Goal: Check status: Check status

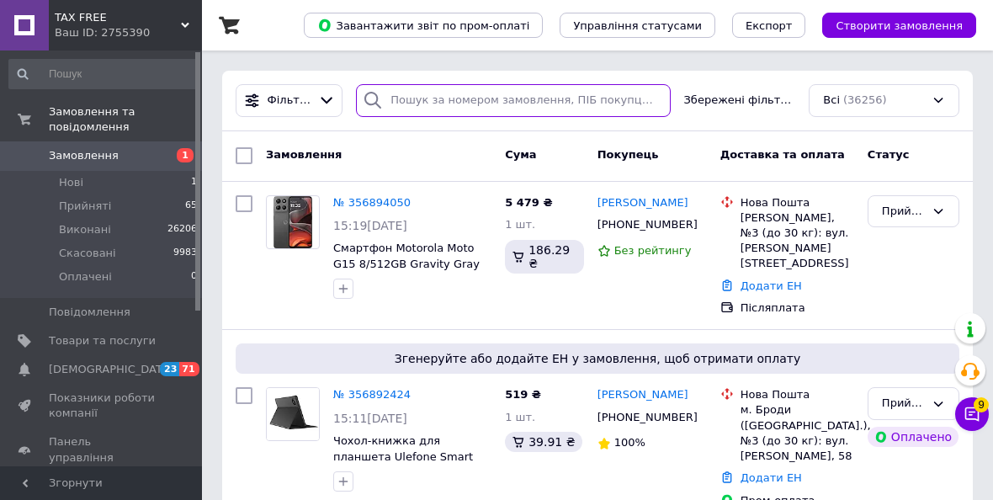
click at [411, 99] on input "search" at bounding box center [513, 100] width 314 height 33
paste input "380506825459"
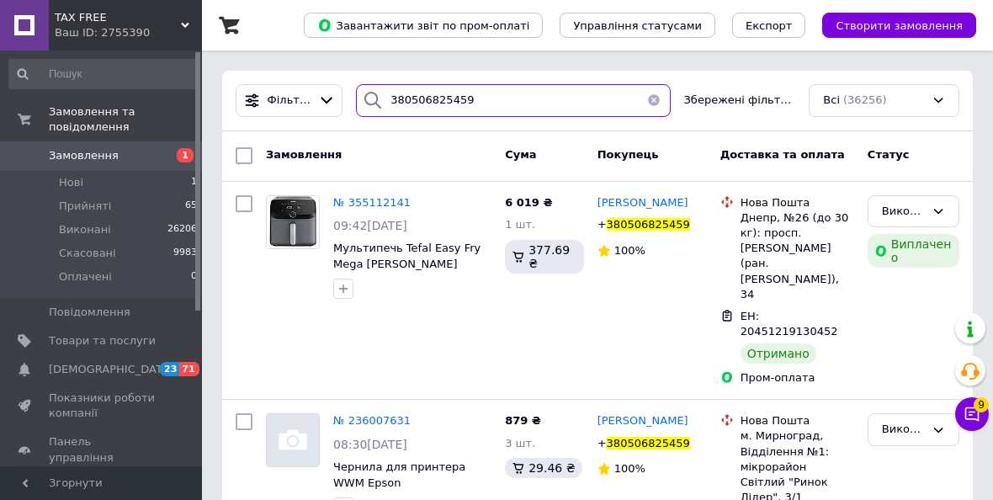
type input "380506825459"
click at [485, 100] on input "380506825459" at bounding box center [513, 100] width 314 height 33
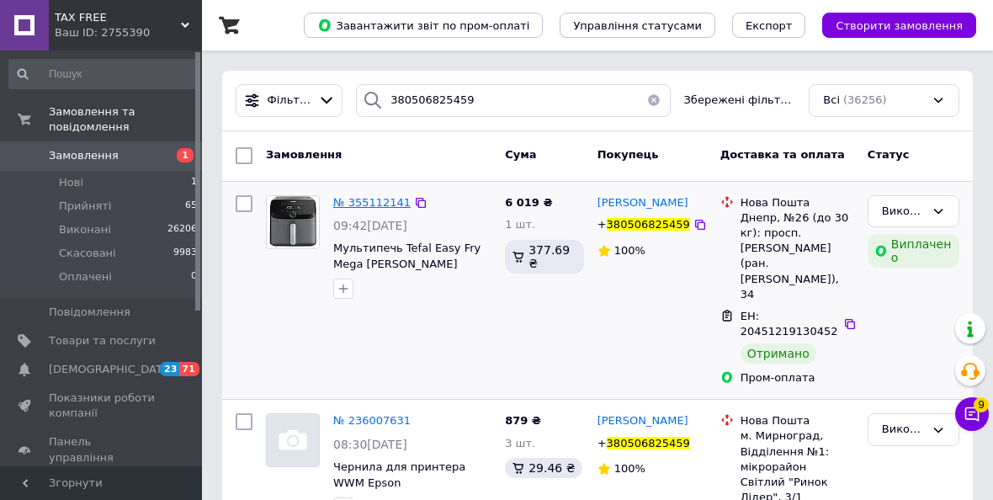
click at [358, 205] on span "№ 355112141" at bounding box center [371, 202] width 77 height 13
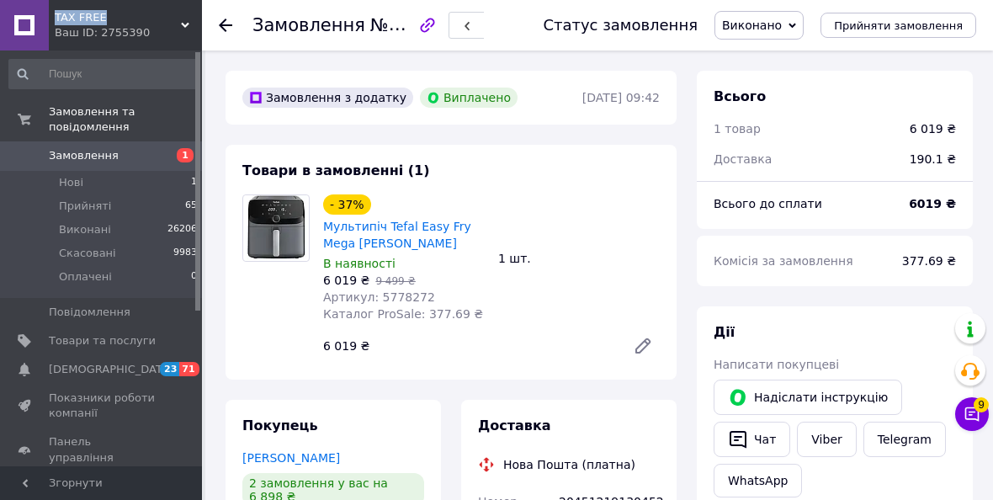
drag, startPoint x: 100, startPoint y: 18, endPoint x: 54, endPoint y: 18, distance: 46.3
click at [54, 18] on div "TAX FREE Ваш ID: 2755390" at bounding box center [125, 25] width 153 height 50
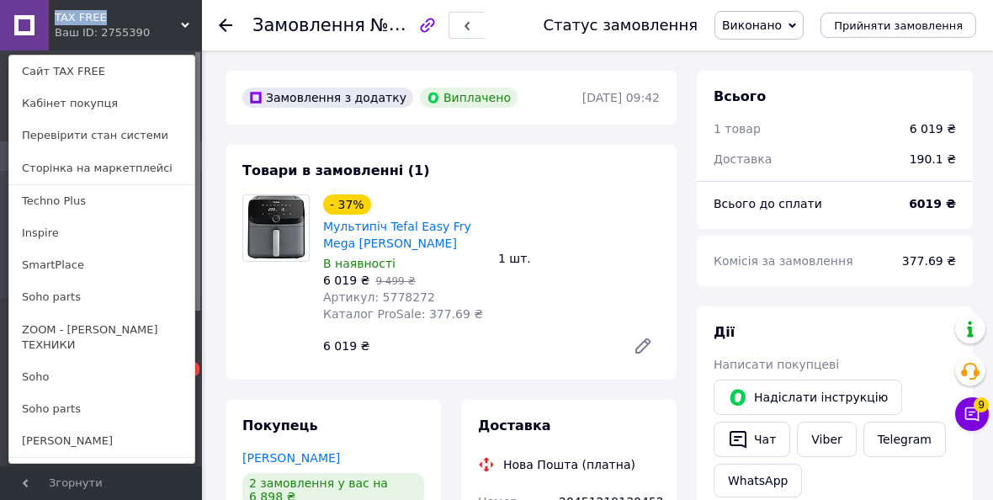
copy span "TAX FREE"
